Goal: Find specific page/section: Find specific page/section

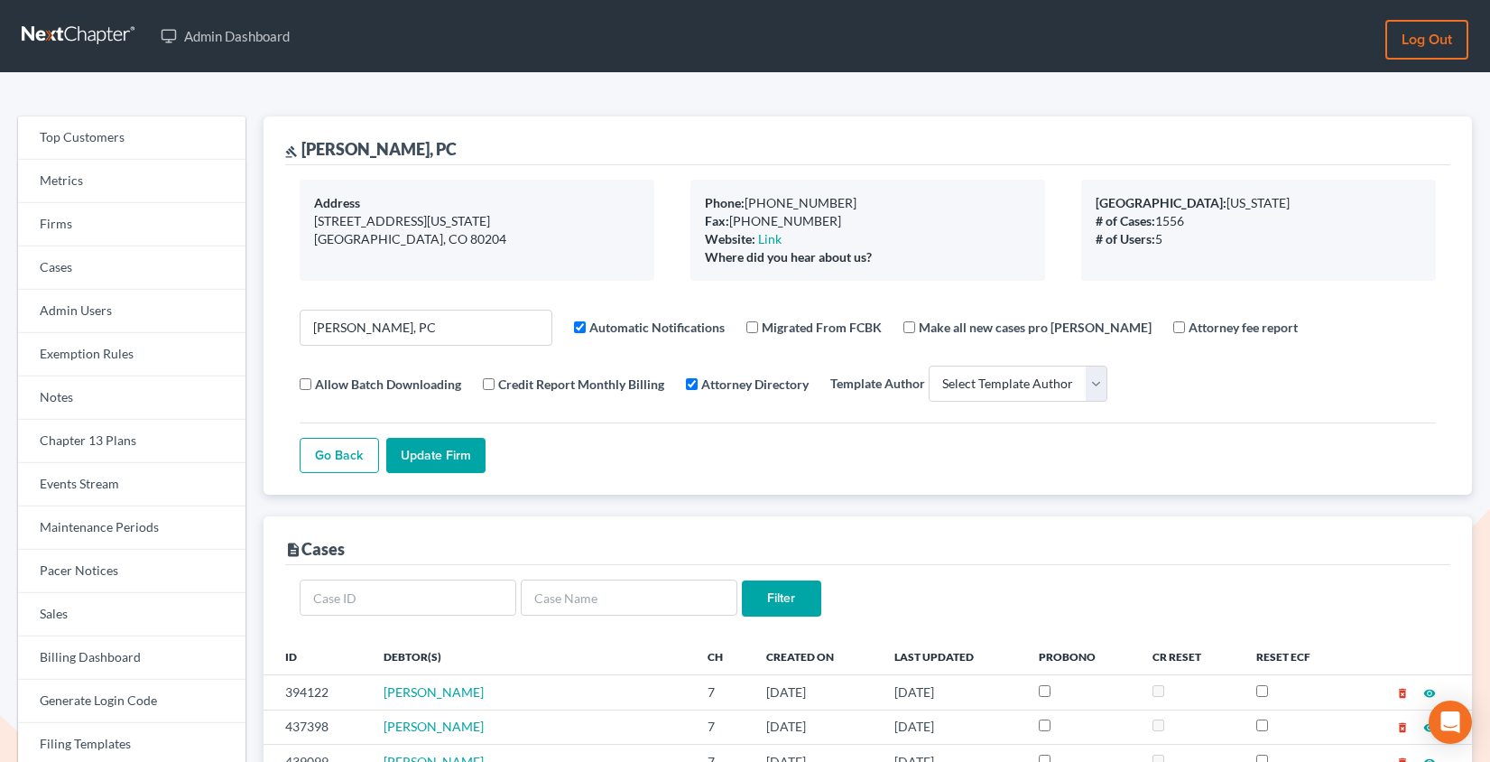
select select
click at [68, 229] on link "Firms" at bounding box center [131, 224] width 227 height 43
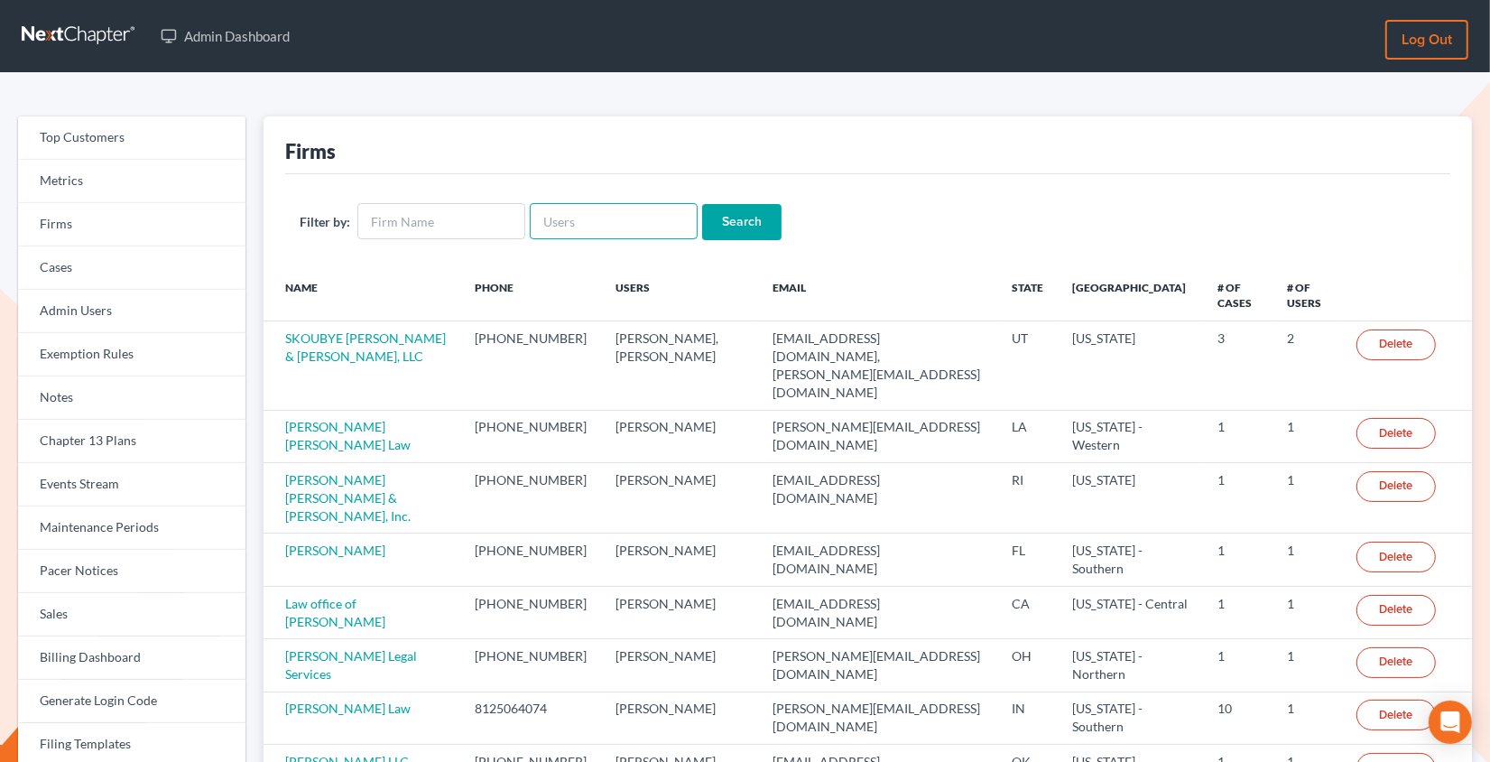
click at [568, 220] on input "text" at bounding box center [614, 221] width 168 height 36
paste input "[PERSON_NAME][EMAIL_ADDRESS][DOMAIN_NAME]"
type input "[PERSON_NAME][EMAIL_ADDRESS][DOMAIN_NAME]"
click at [702, 204] on input "Search" at bounding box center [741, 222] width 79 height 36
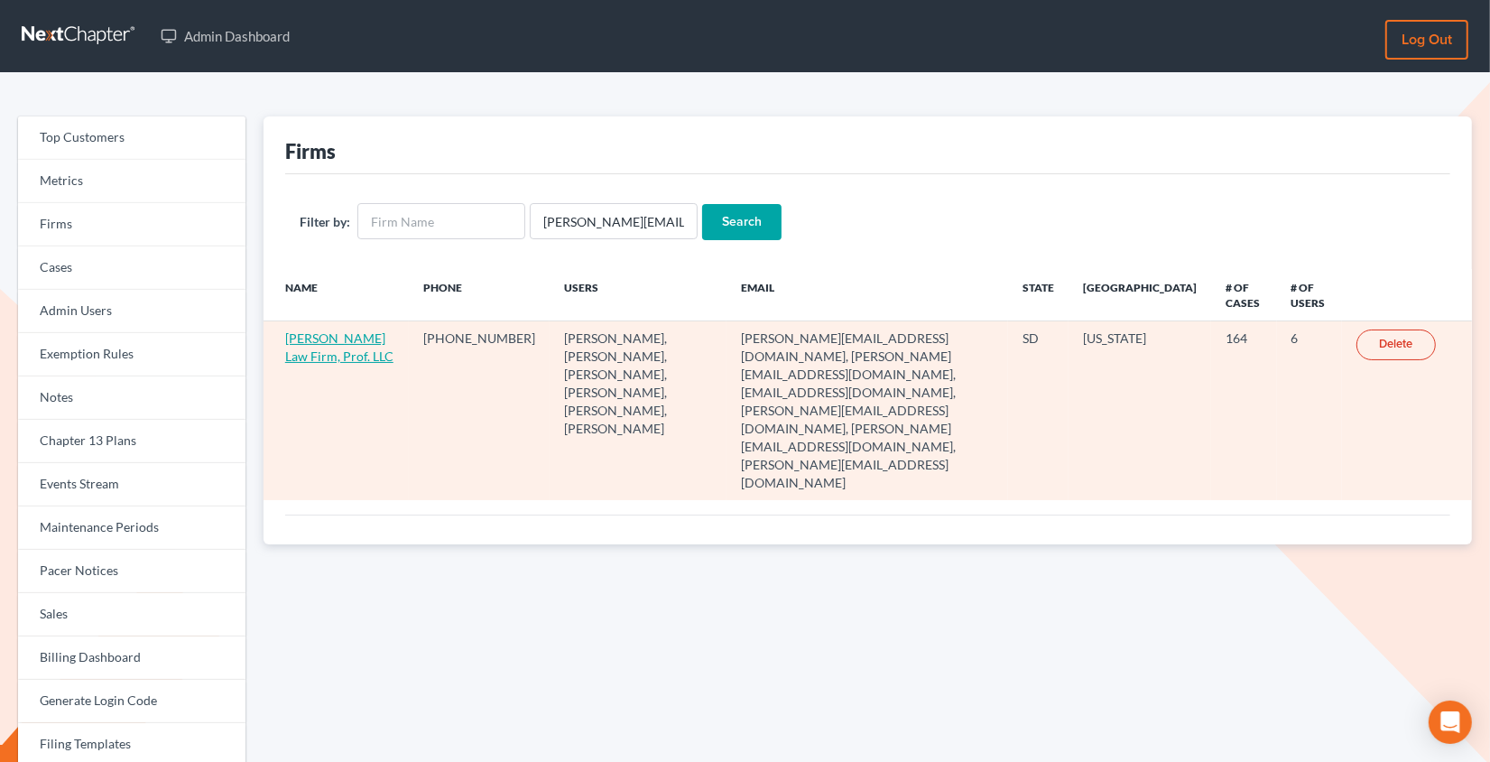
click at [300, 335] on link "[PERSON_NAME] Law Firm, Prof. LLC" at bounding box center [339, 346] width 108 height 33
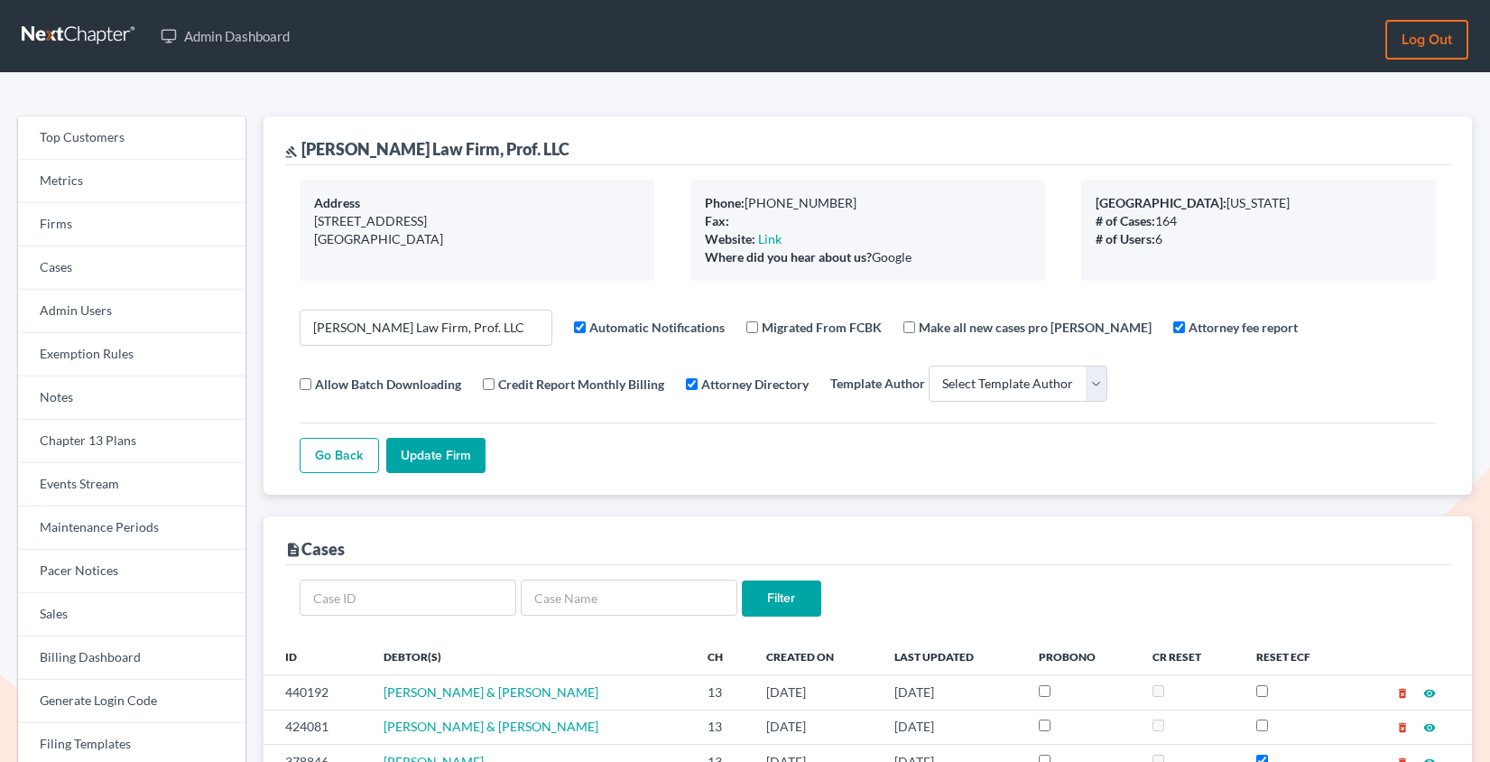
select select
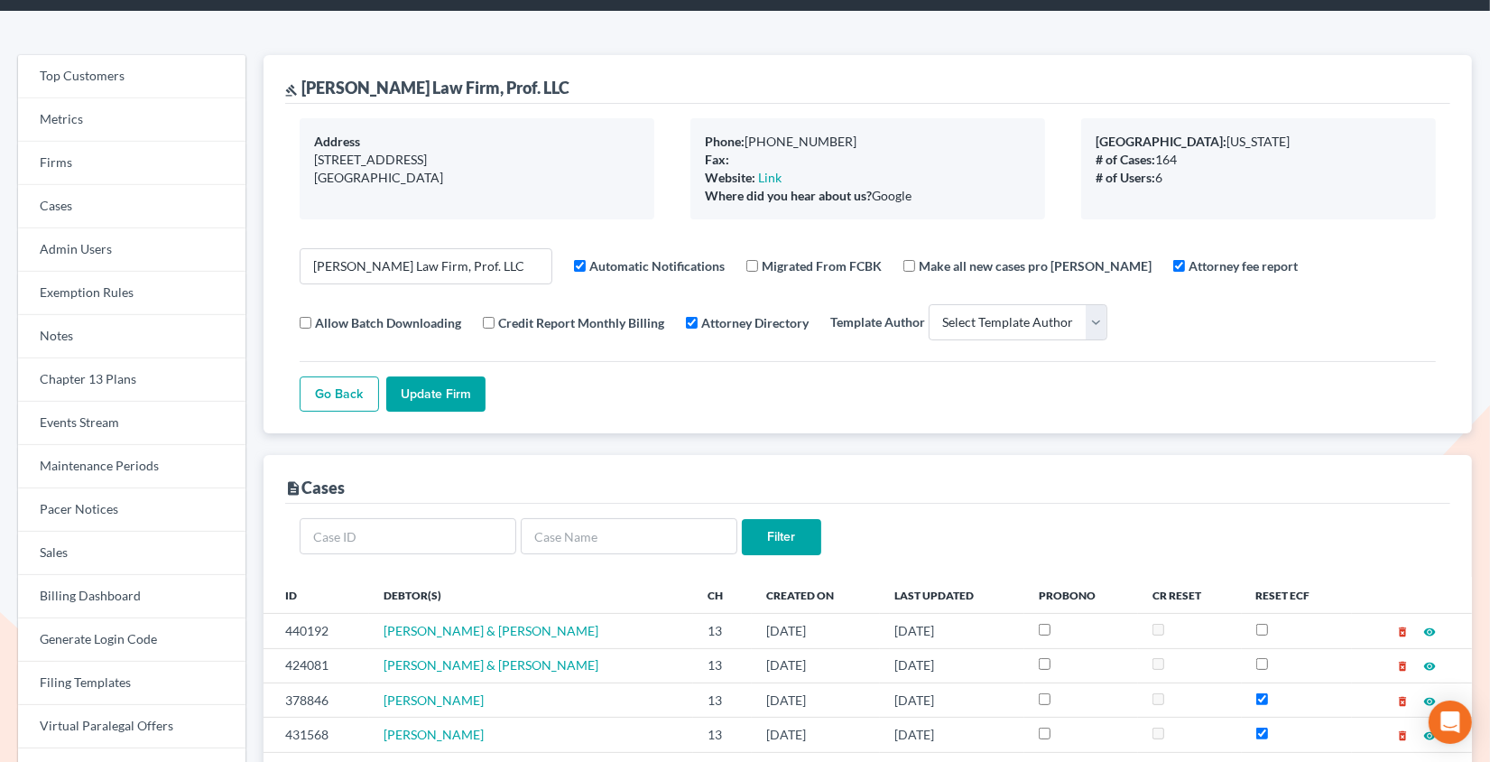
scroll to position [65, 0]
